Goal: Task Accomplishment & Management: Complete application form

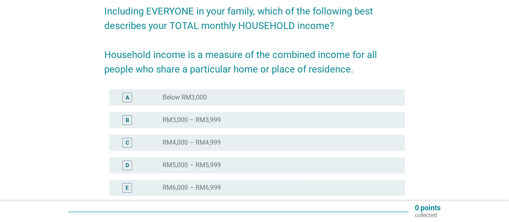
scroll to position [80, 0]
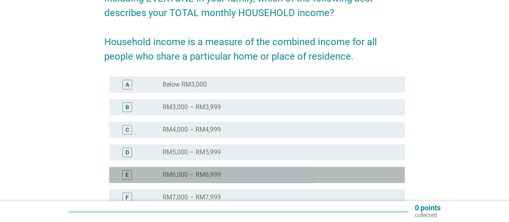
click at [210, 173] on label "RM6,000 – RM6,999" at bounding box center [192, 175] width 58 height 8
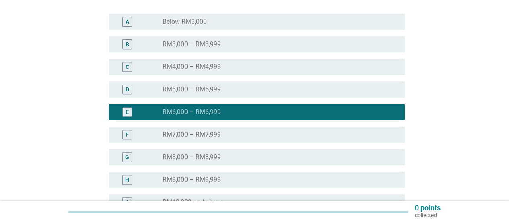
scroll to position [201, 0]
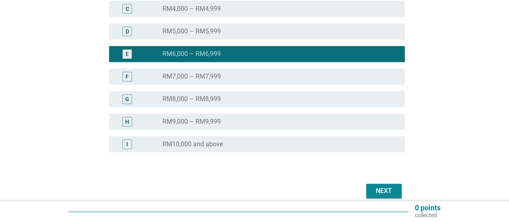
click at [381, 187] on div "Next" at bounding box center [384, 191] width 23 height 10
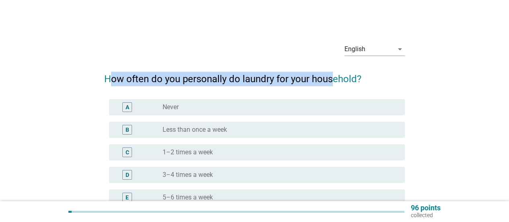
drag, startPoint x: 109, startPoint y: 78, endPoint x: 331, endPoint y: 80, distance: 221.7
click at [331, 80] on h2 "How often do you personally do laundry for your household?" at bounding box center [254, 75] width 301 height 23
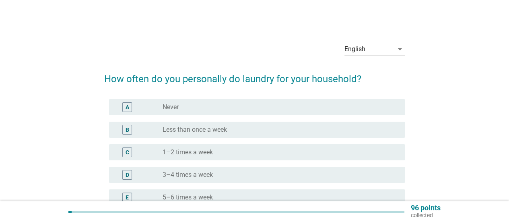
click at [33, 136] on div "English arrow_drop_down How often do you personally do laundry for your househo…" at bounding box center [254, 156] width 470 height 253
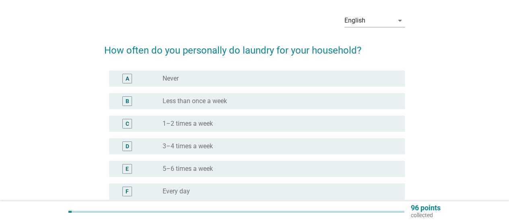
scroll to position [40, 0]
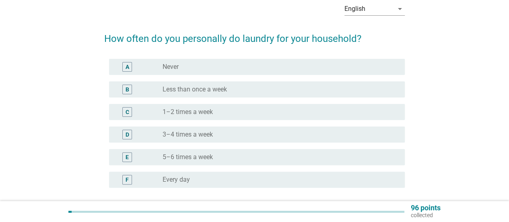
click at [208, 88] on label "Less than once a week" at bounding box center [195, 89] width 64 height 8
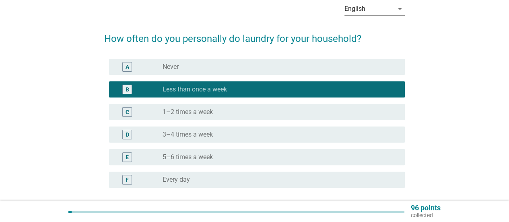
scroll to position [111, 0]
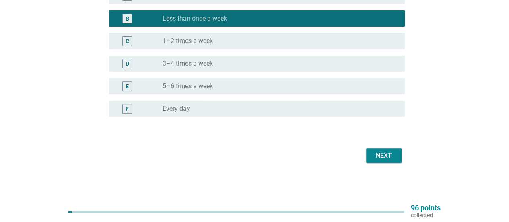
click at [393, 154] on div "Next" at bounding box center [384, 155] width 23 height 10
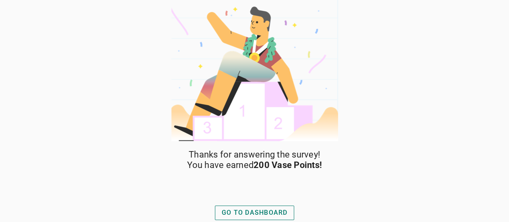
click at [236, 213] on div "GO TO DASHBOARD" at bounding box center [255, 213] width 66 height 10
